Goal: Information Seeking & Learning: Learn about a topic

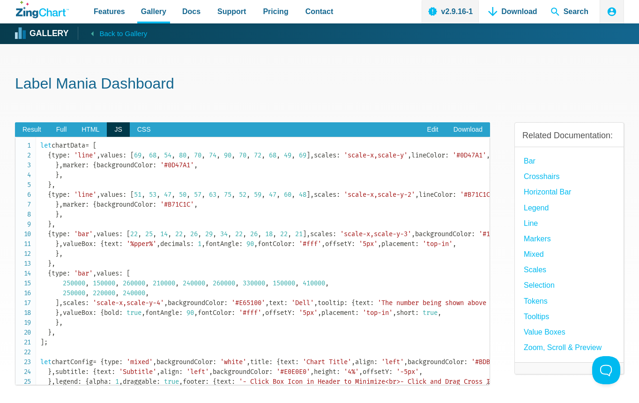
scroll to position [656, 0]
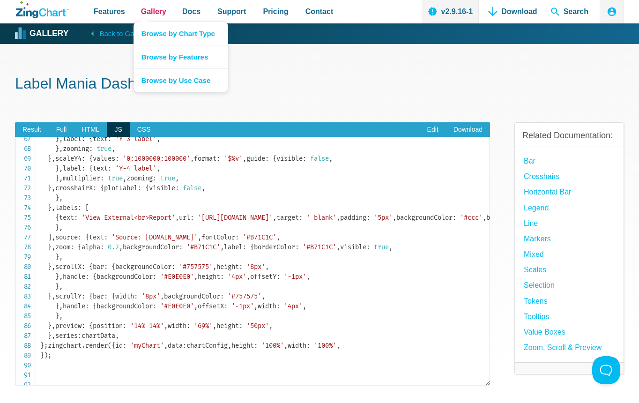
click at [148, 14] on span "Gallery" at bounding box center [153, 11] width 25 height 13
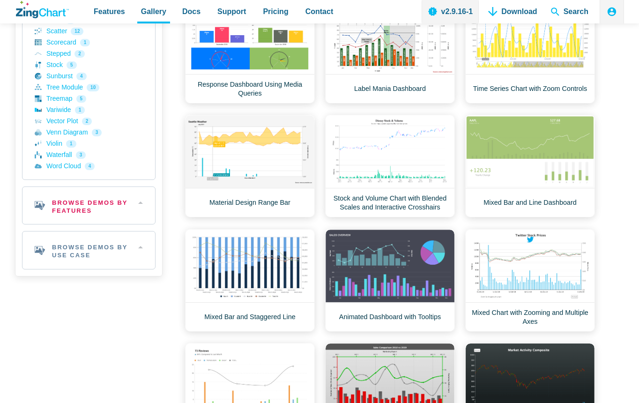
click at [86, 202] on h2 "Browse Demos By Features" at bounding box center [88, 205] width 133 height 37
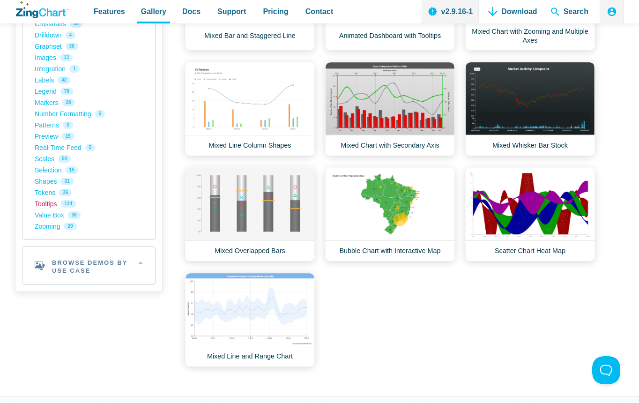
click at [59, 206] on link "Tooltips 124" at bounding box center [89, 203] width 108 height 11
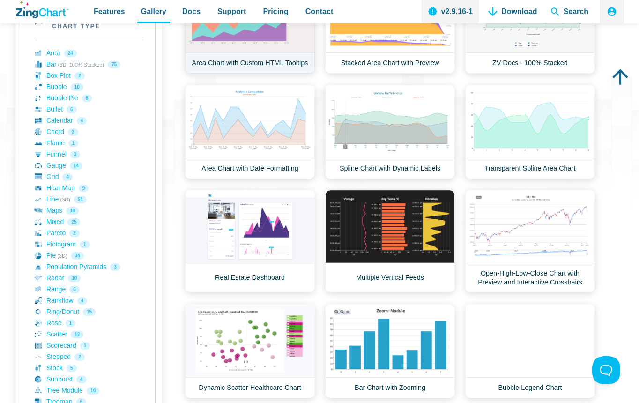
scroll to position [281, 0]
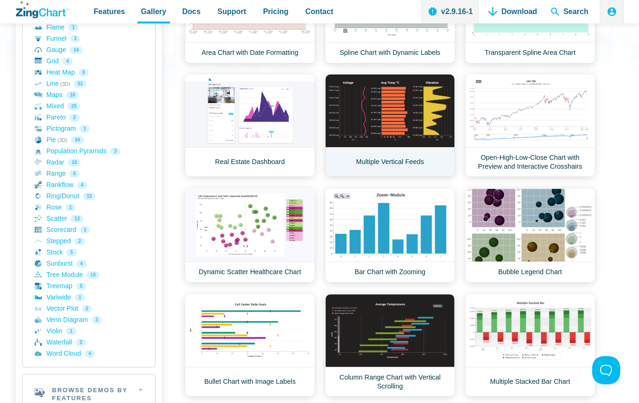
click at [447, 124] on link "Multiple Vertical Feeds" at bounding box center [390, 125] width 130 height 103
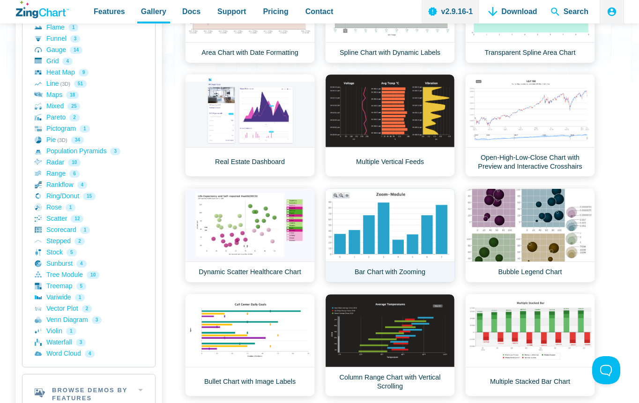
click at [440, 249] on link "Bar Chart with Zooming" at bounding box center [390, 235] width 130 height 94
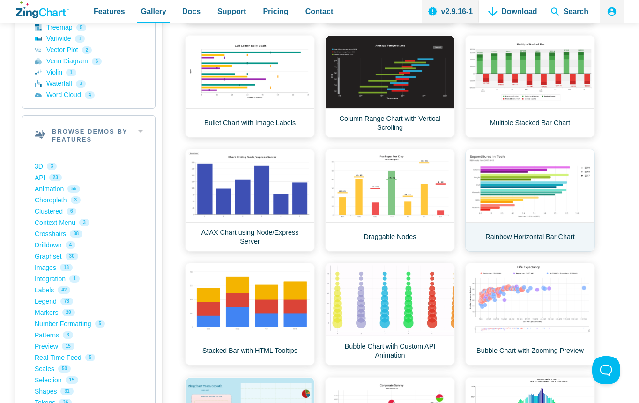
scroll to position [562, 0]
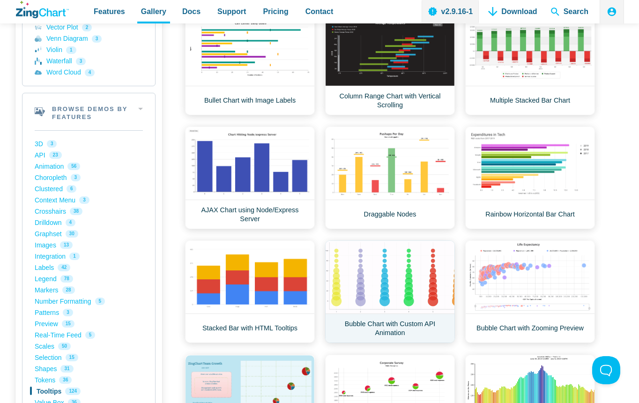
click at [419, 288] on link "Bubble Chart with Custom API Animation" at bounding box center [390, 291] width 130 height 103
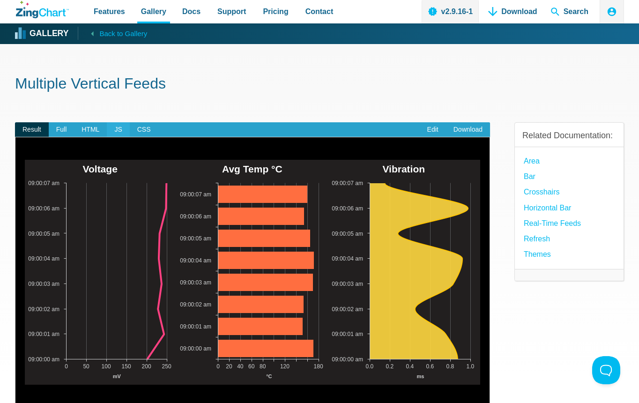
click at [118, 126] on span "JS" at bounding box center [118, 129] width 22 height 15
